Goal: Transaction & Acquisition: Purchase product/service

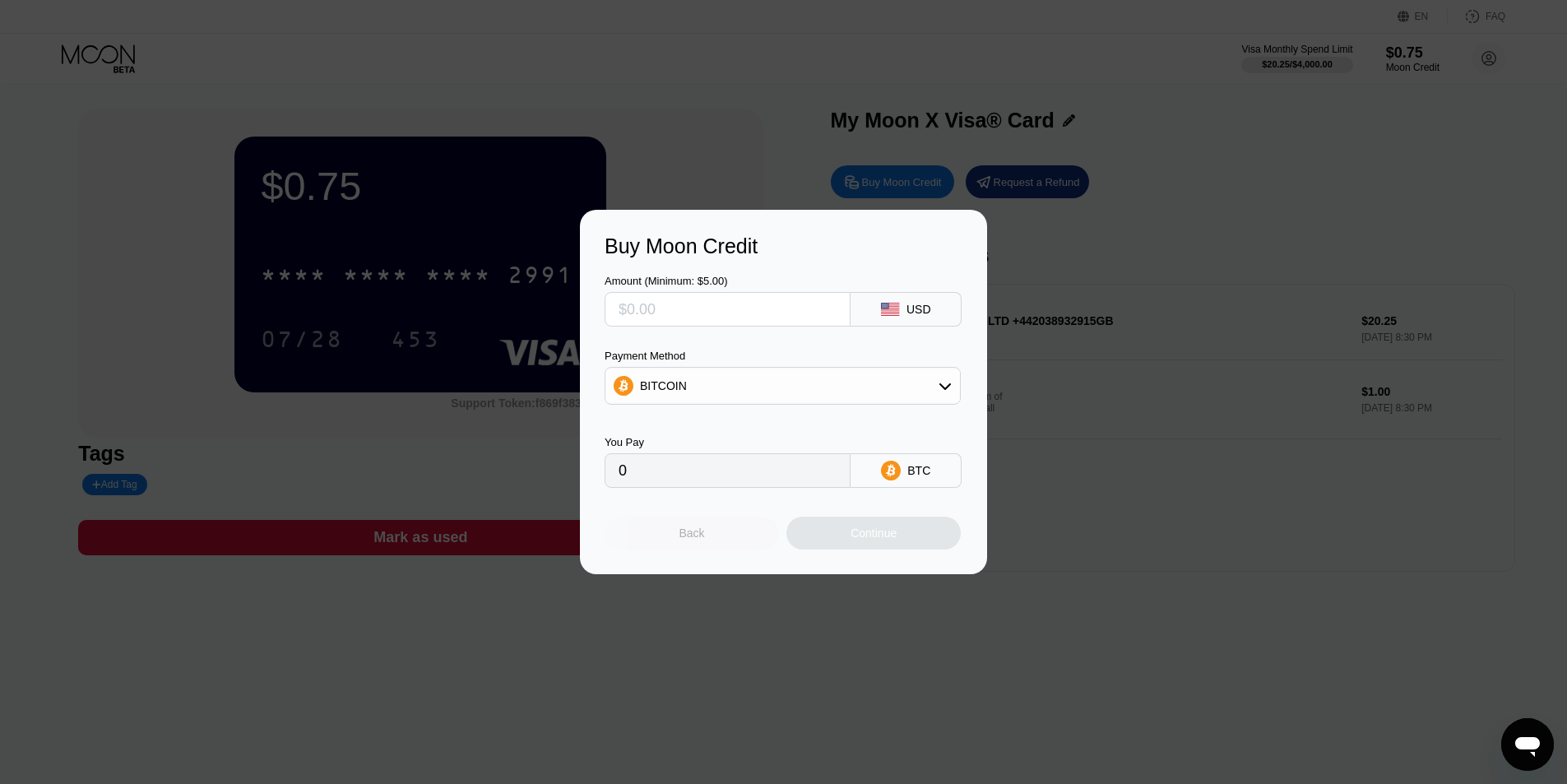
click at [713, 549] on div "Back" at bounding box center [692, 532] width 175 height 33
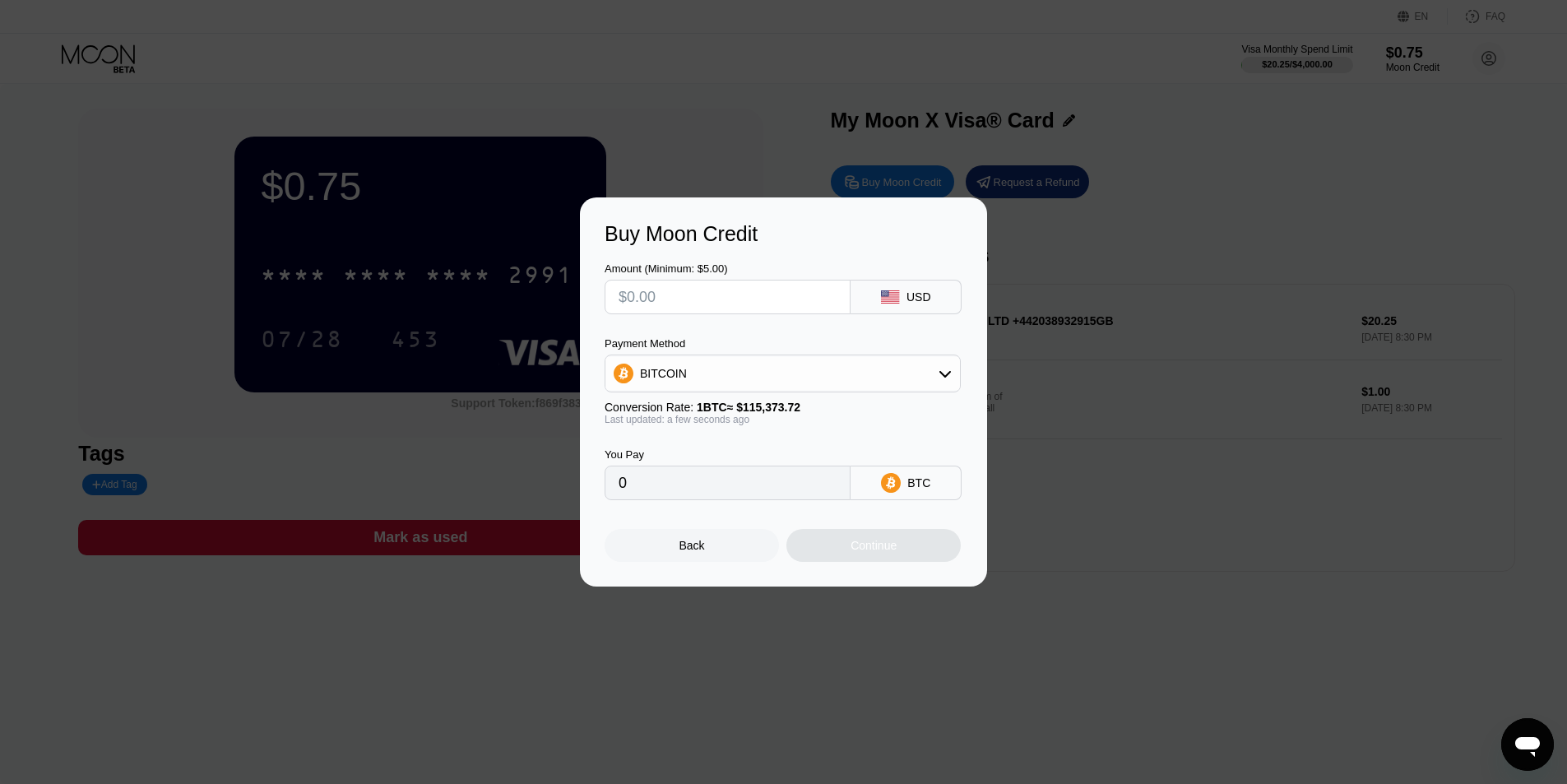
click at [1139, 253] on div "Buy Moon Credit Amount (Minimum: $5.00) USD Payment Method BITCOIN Conversion R…" at bounding box center [784, 392] width 1567 height 389
click at [661, 542] on div "Back" at bounding box center [692, 545] width 175 height 33
click at [696, 542] on div "Back" at bounding box center [692, 545] width 175 height 33
